Goal: Navigation & Orientation: Find specific page/section

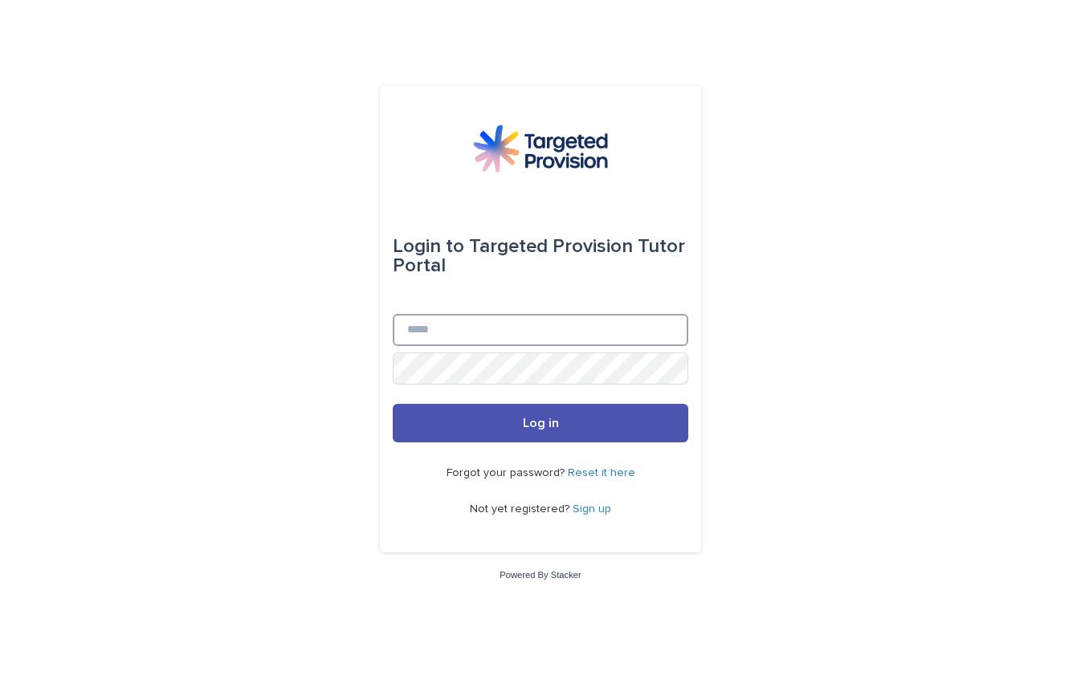
click at [409, 327] on input "Email" at bounding box center [541, 330] width 296 height 32
type input "**********"
click at [393, 404] on button "Log in" at bounding box center [541, 423] width 296 height 39
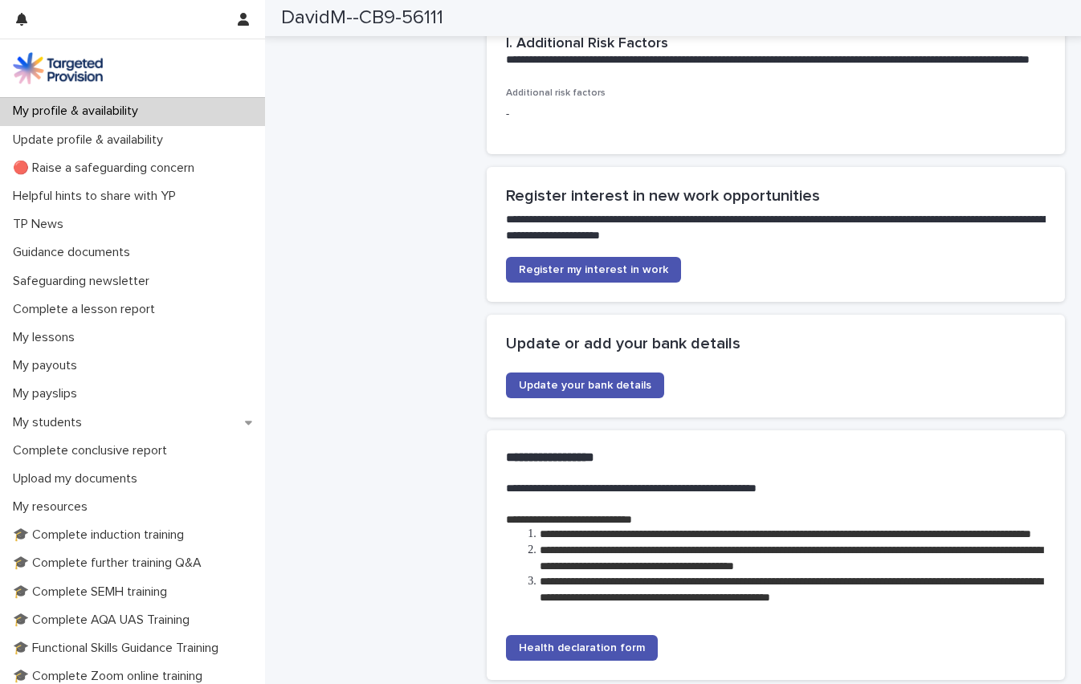
scroll to position [3407, 0]
click at [557, 265] on span "Register my interest in work" at bounding box center [593, 270] width 149 height 11
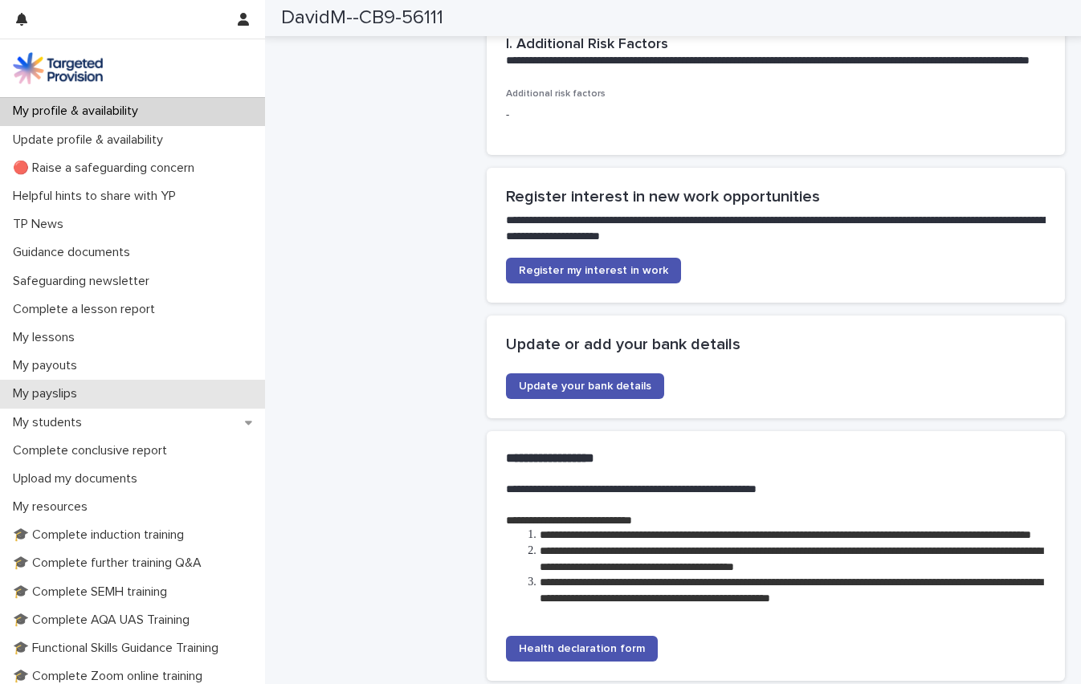
click at [51, 389] on p "My payslips" at bounding box center [48, 393] width 84 height 15
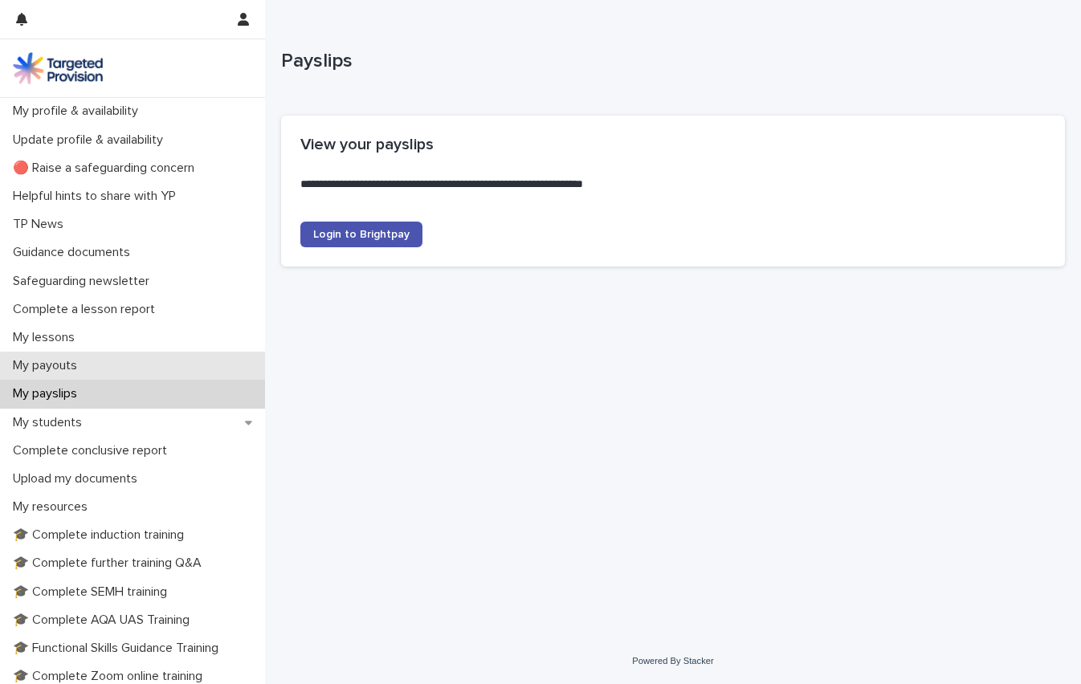
click at [59, 363] on p "My payouts" at bounding box center [48, 365] width 84 height 15
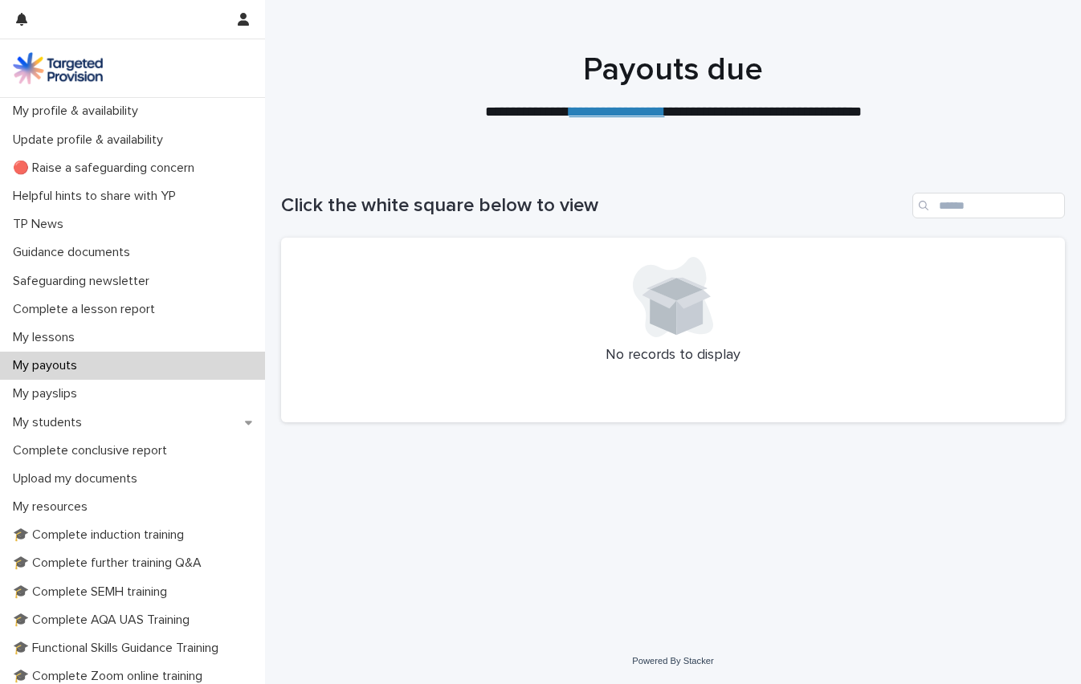
click at [666, 310] on icon at bounding box center [663, 312] width 27 height 46
click at [66, 423] on p "My students" at bounding box center [50, 422] width 88 height 15
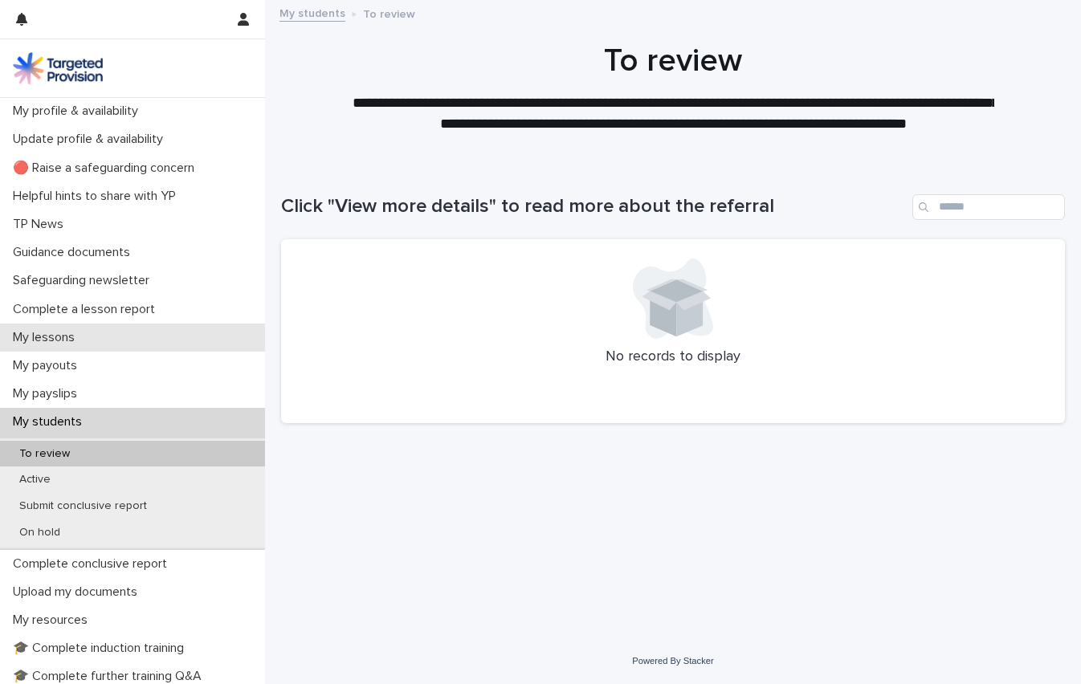
click at [58, 328] on div "My lessons" at bounding box center [132, 338] width 265 height 28
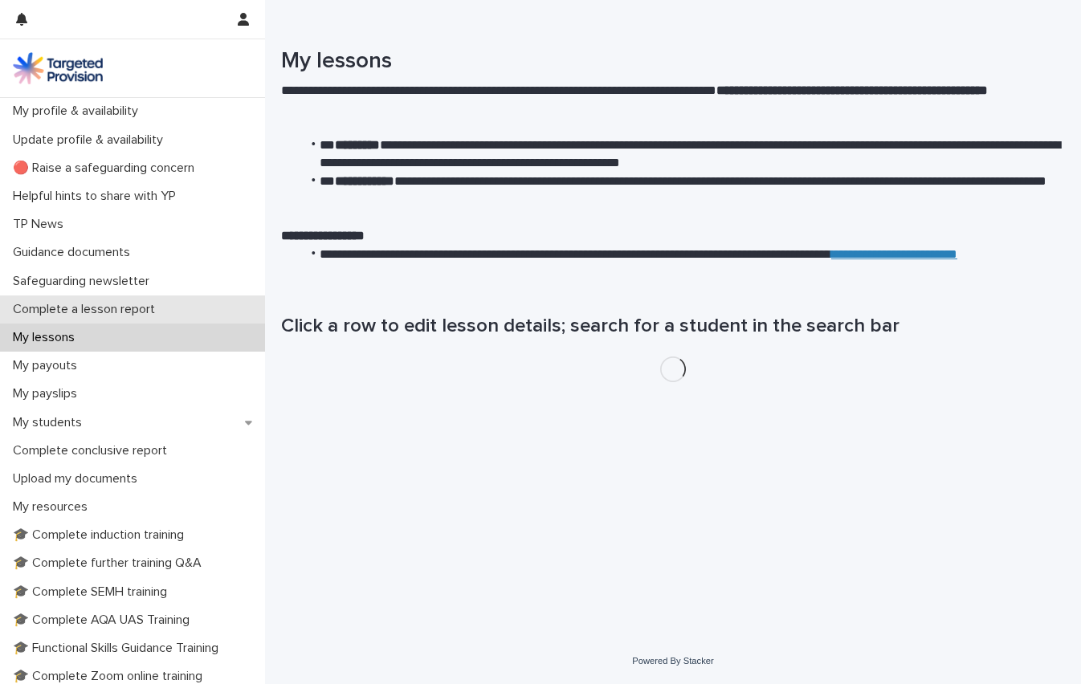
click at [65, 302] on p "Complete a lesson report" at bounding box center [86, 309] width 161 height 15
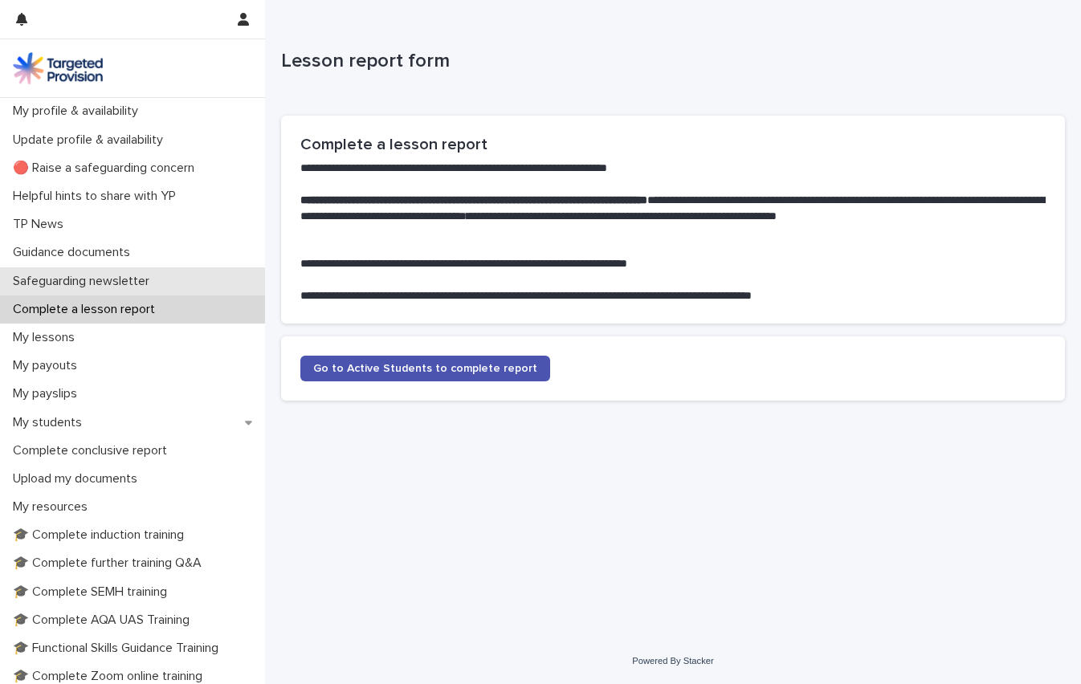
click at [74, 283] on p "Safeguarding newsletter" at bounding box center [84, 281] width 156 height 15
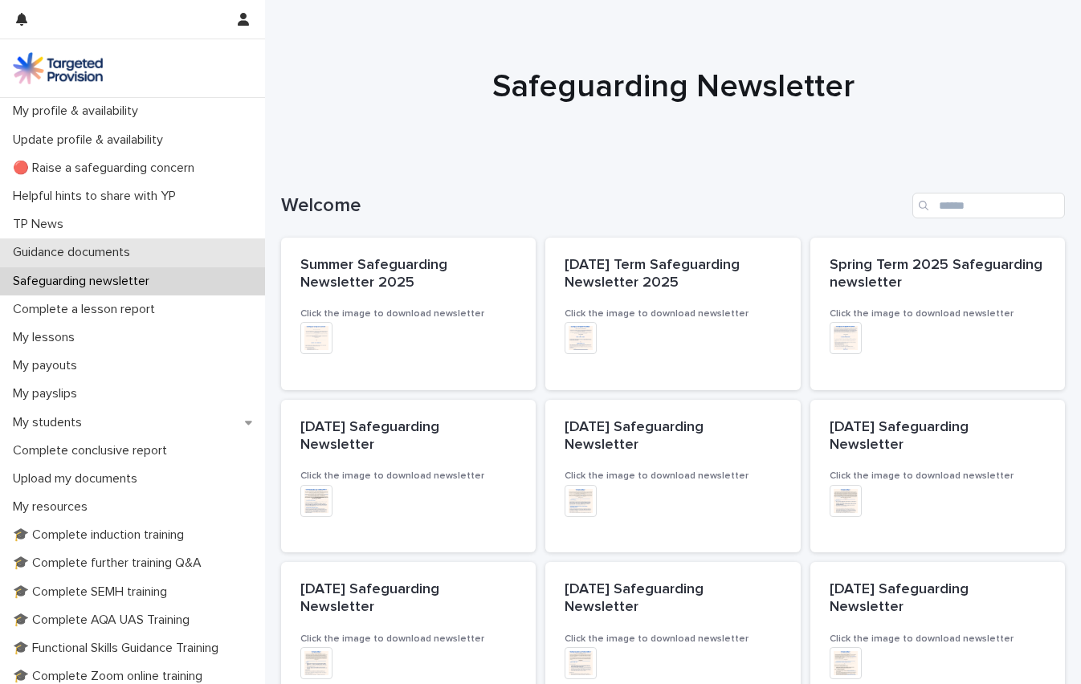
click at [67, 250] on p "Guidance documents" at bounding box center [74, 252] width 137 height 15
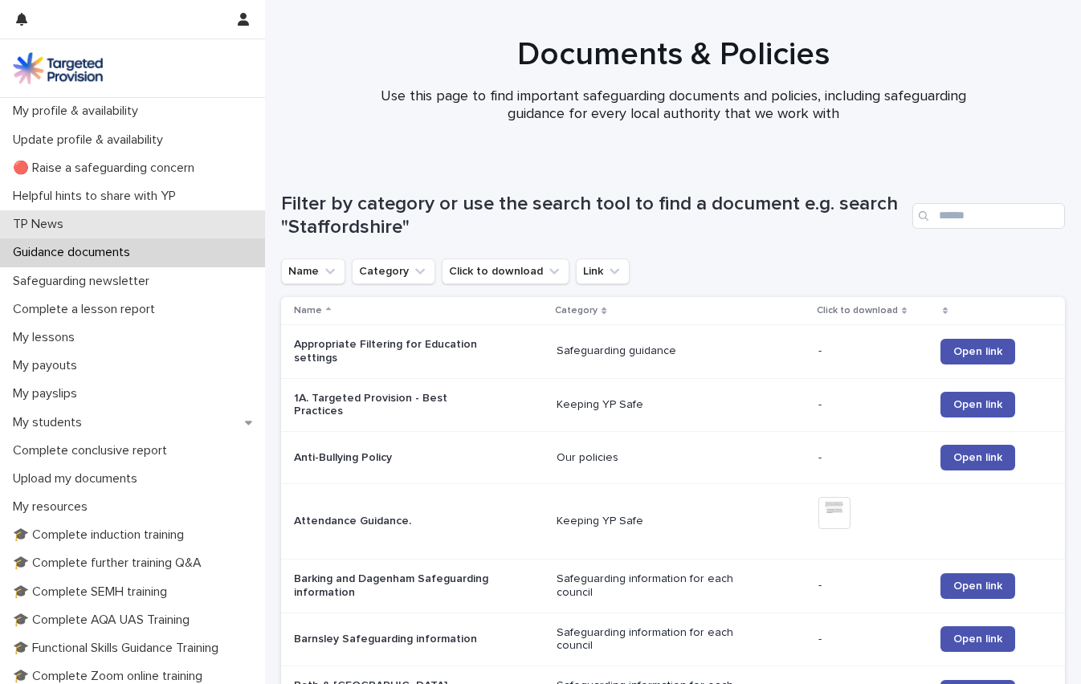
click at [59, 224] on p "TP News" at bounding box center [41, 224] width 70 height 15
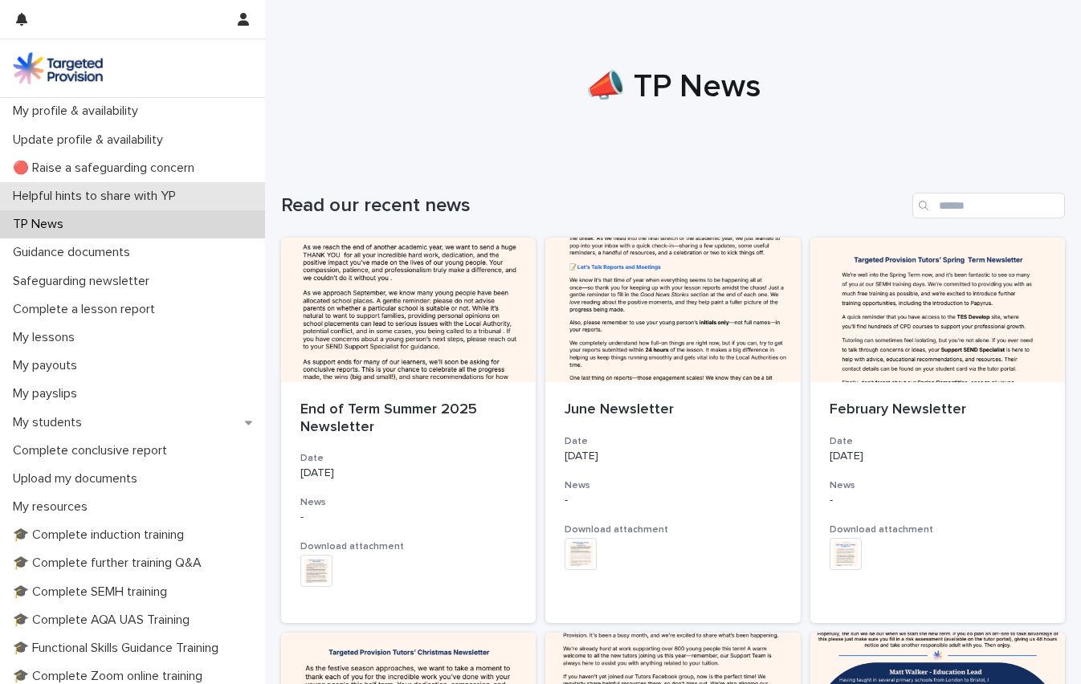
click at [62, 194] on p "Helpful hints to share with YP" at bounding box center [97, 196] width 182 height 15
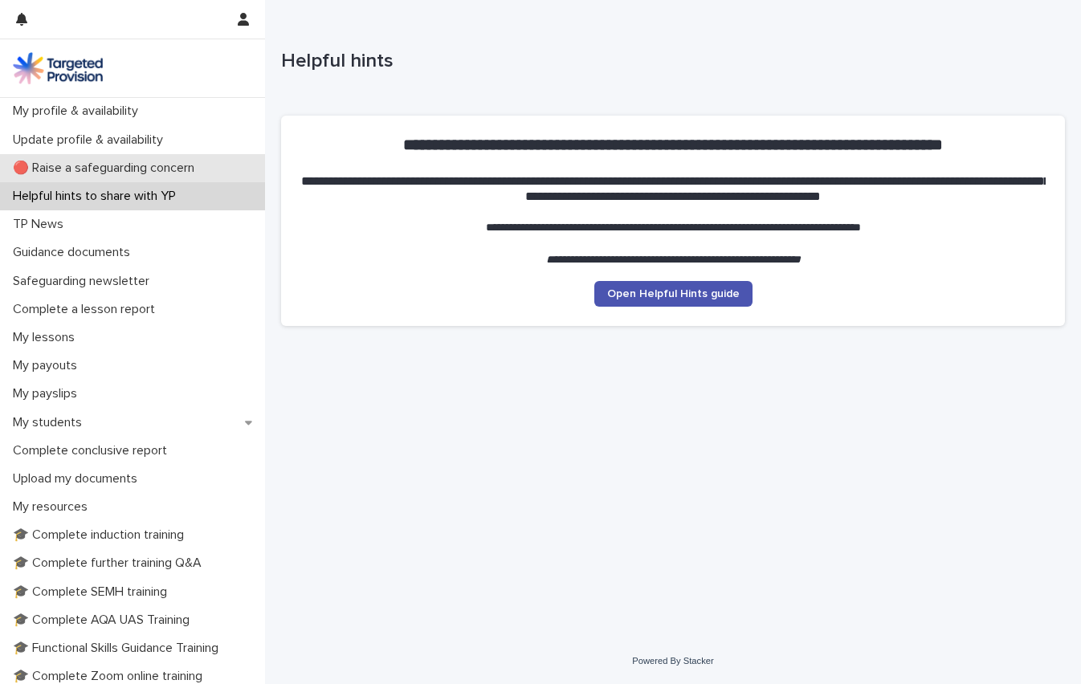
click at [66, 170] on p "🔴 Raise a safeguarding concern" at bounding box center [106, 168] width 201 height 15
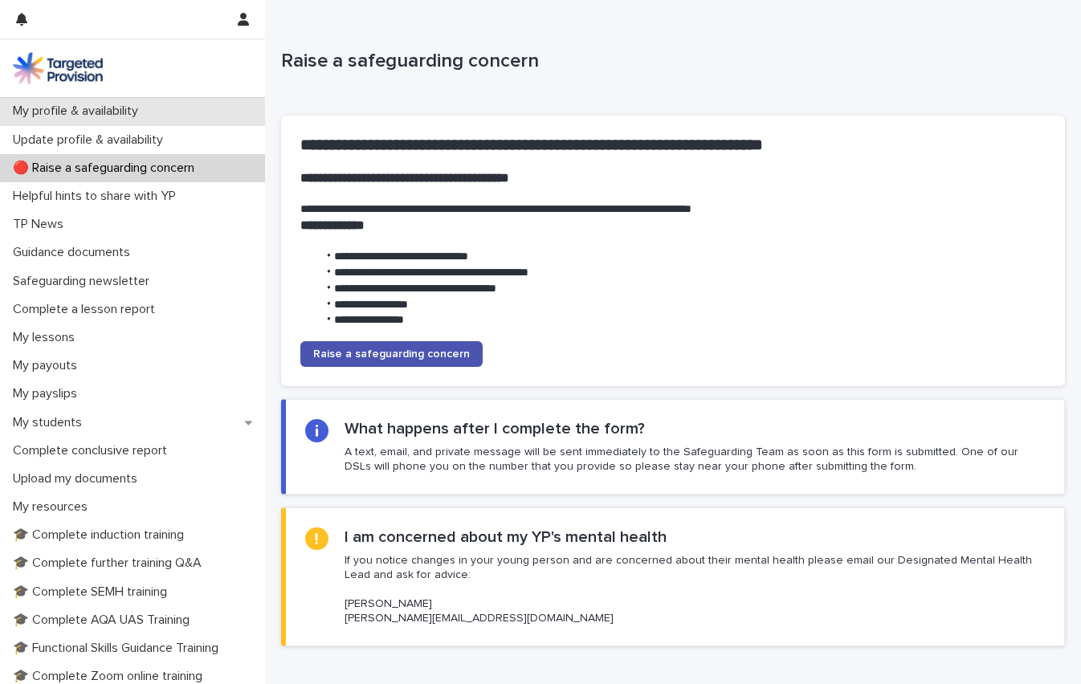
click at [49, 112] on p "My profile & availability" at bounding box center [78, 111] width 145 height 15
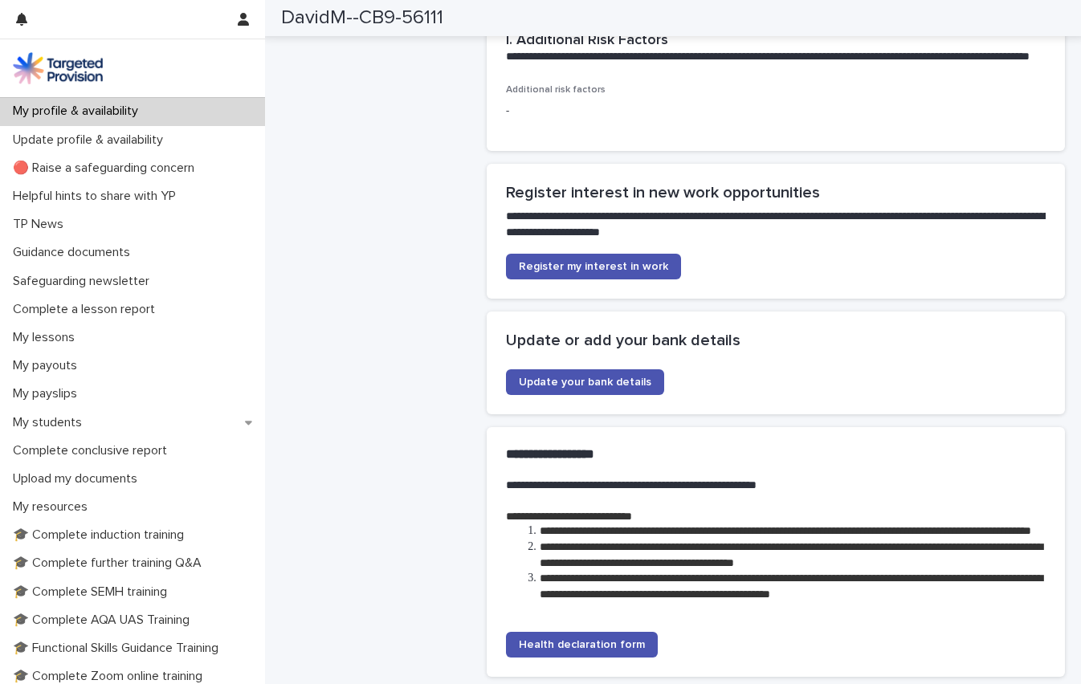
scroll to position [3412, 0]
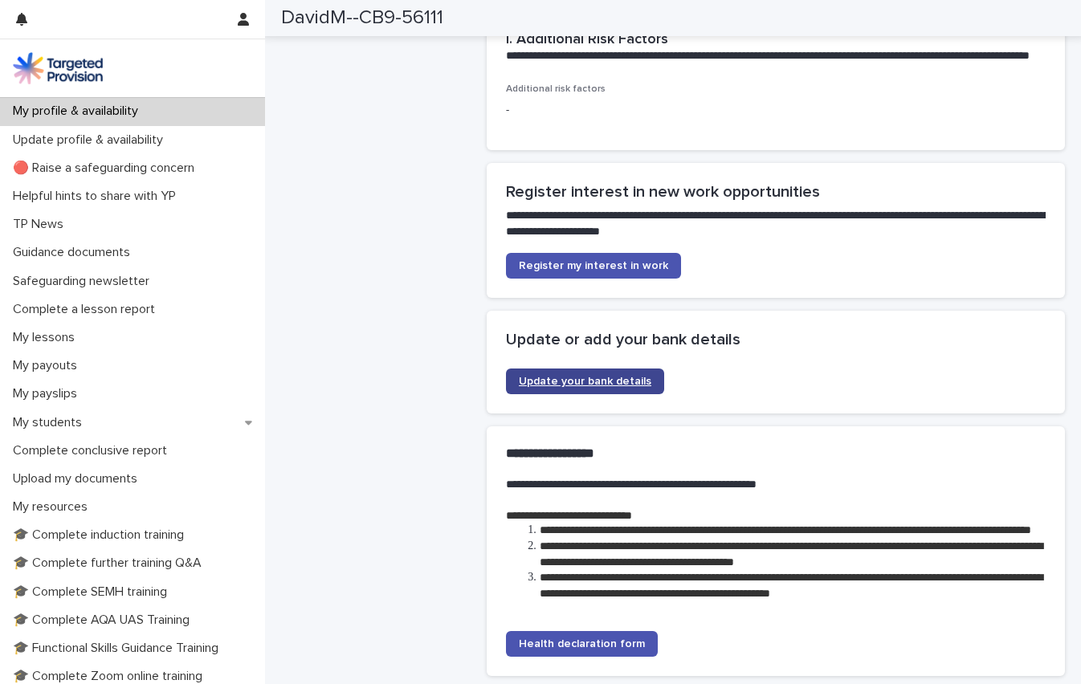
click at [578, 369] on link "Update your bank details" at bounding box center [585, 382] width 158 height 26
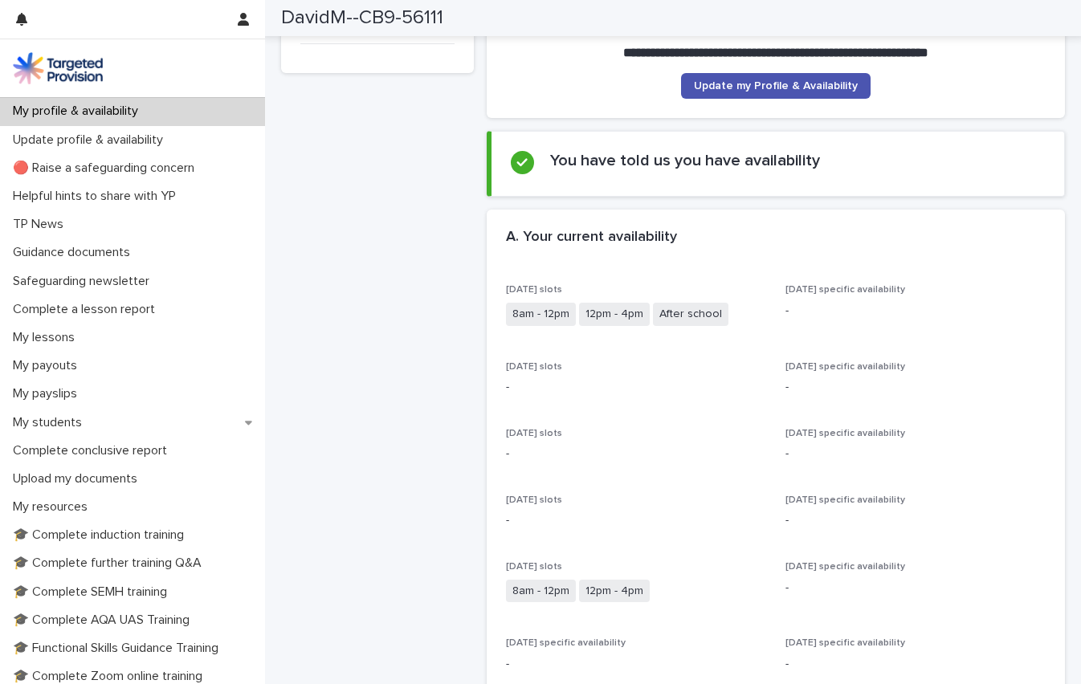
scroll to position [0, 0]
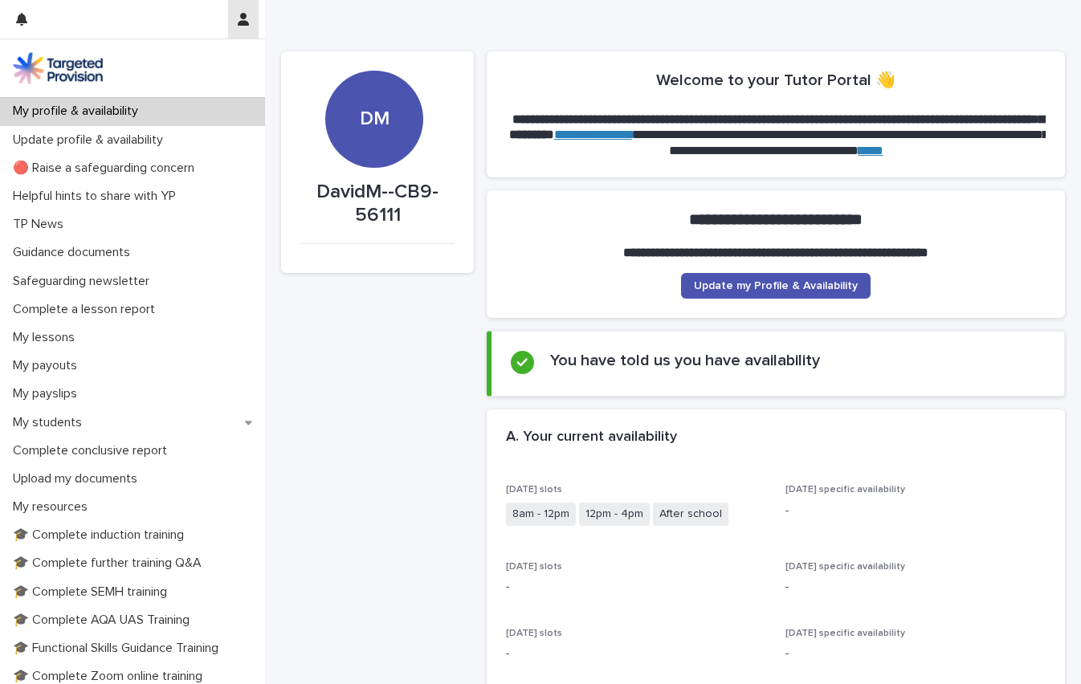
click at [239, 25] on icon "button" at bounding box center [243, 19] width 11 height 13
click at [156, 67] on p "Log Out" at bounding box center [196, 68] width 101 height 27
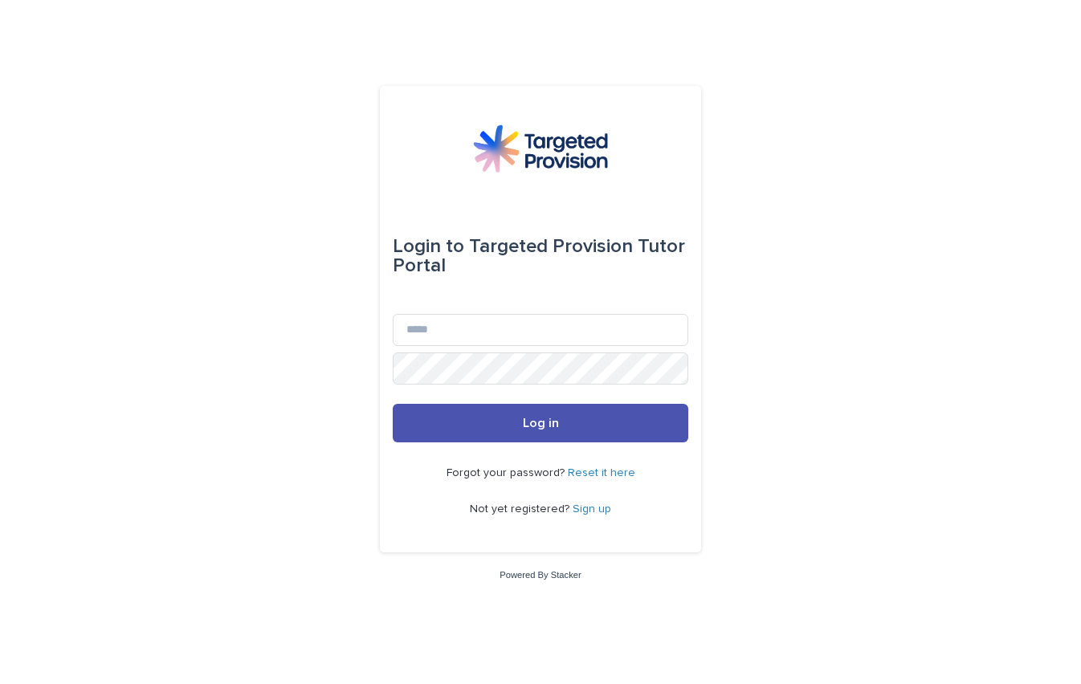
click at [247, 315] on div "Login to Targeted Provision Tutor Portal Email Password Log in Forgot your pass…" at bounding box center [540, 342] width 1081 height 684
